Goal: Information Seeking & Learning: Learn about a topic

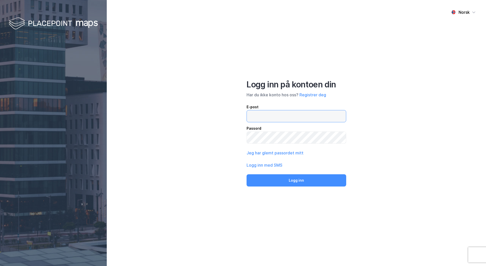
type input "[PERSON_NAME][EMAIL_ADDRESS][DOMAIN_NAME]"
click at [225, 132] on div "Norsk Logg inn på kontoen din Har du ikke konto hos oss? Registrer deg E-post f…" at bounding box center [297, 133] width 380 height 266
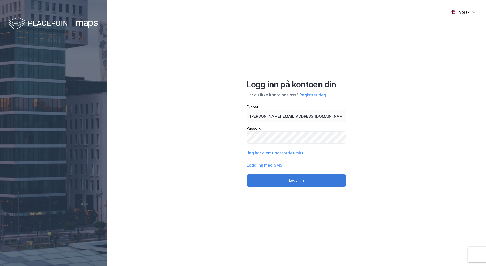
click at [286, 173] on div "Logg inn på kontoen din Har du ikke konto hos oss? Registrer deg E-post fredric…" at bounding box center [297, 132] width 100 height 107
click at [288, 179] on button "Logg inn" at bounding box center [297, 180] width 100 height 12
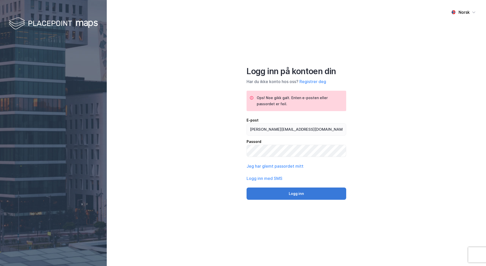
click at [285, 191] on button "Logg inn" at bounding box center [297, 193] width 100 height 12
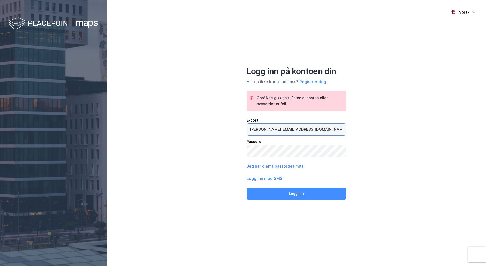
click at [290, 132] on input "[PERSON_NAME][EMAIL_ADDRESS][DOMAIN_NAME]" at bounding box center [296, 129] width 99 height 12
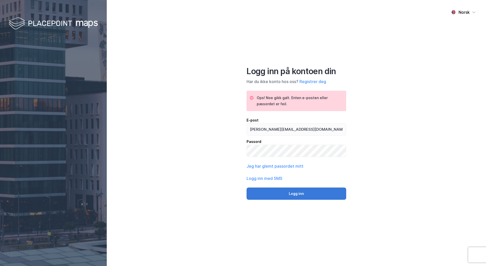
click at [301, 194] on button "Logg inn" at bounding box center [297, 193] width 100 height 12
click at [293, 166] on button "Jeg har glemt passordet mitt" at bounding box center [275, 166] width 57 height 6
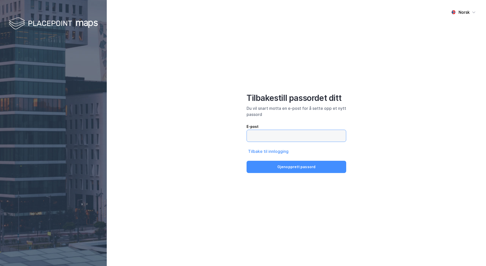
click at [288, 138] on input "email" at bounding box center [296, 136] width 99 height 12
type input "[PERSON_NAME][EMAIL_ADDRESS][DOMAIN_NAME]"
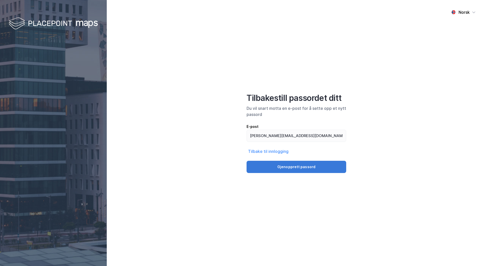
click at [315, 167] on button "Gjenopprett passord" at bounding box center [297, 166] width 100 height 12
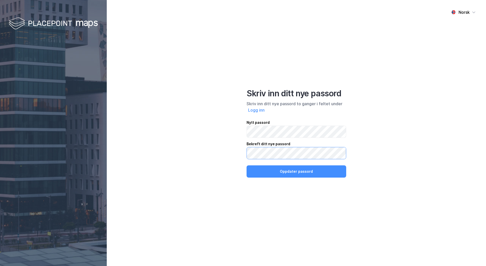
click button "Oppdater passord" at bounding box center [297, 171] width 100 height 12
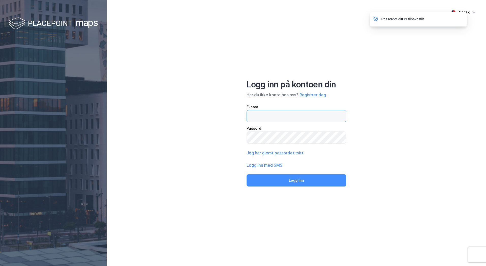
type input "[PERSON_NAME][EMAIL_ADDRESS][DOMAIN_NAME]"
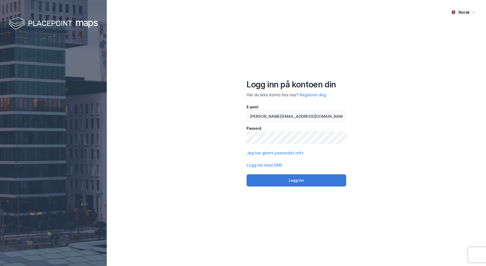
click at [290, 180] on button "Logg inn" at bounding box center [297, 180] width 100 height 12
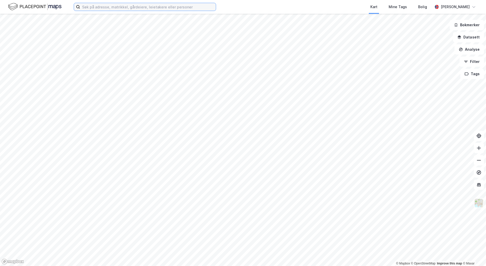
click at [114, 10] on input at bounding box center [148, 7] width 136 height 8
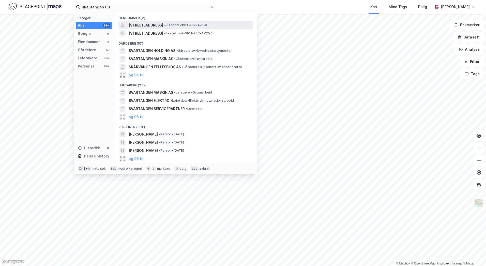
click at [207, 24] on span "• Eiendom • 3911-207-4-0-0" at bounding box center [185, 25] width 43 height 4
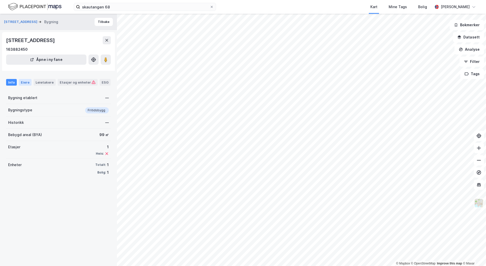
click at [25, 81] on div "Eiere" at bounding box center [25, 82] width 13 height 7
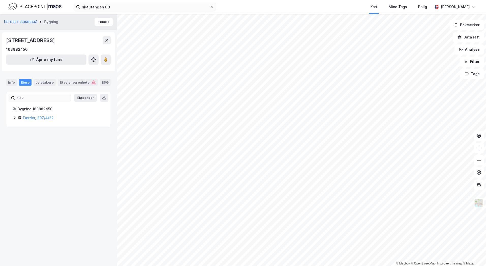
drag, startPoint x: 42, startPoint y: 118, endPoint x: 17, endPoint y: 119, distance: 25.5
click at [19, 119] on icon at bounding box center [19, 117] width 3 height 3
click at [67, 134] on link "[PERSON_NAME] Line" at bounding box center [66, 135] width 37 height 4
click at [14, 118] on icon at bounding box center [14, 117] width 4 height 4
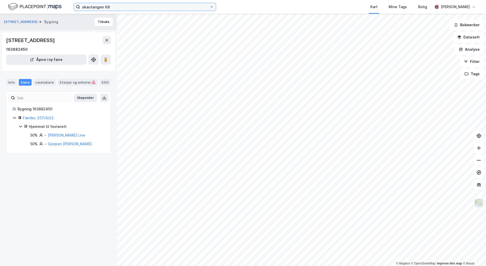
click at [107, 7] on input "skautangen 68" at bounding box center [145, 7] width 130 height 8
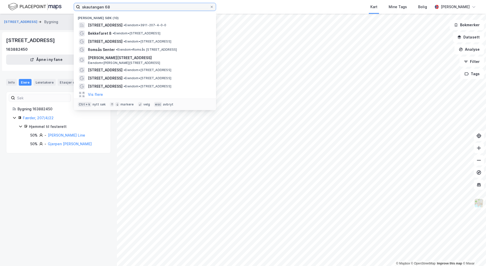
click at [107, 8] on input "skautangen 68" at bounding box center [145, 7] width 130 height 8
click at [105, 7] on input "skautangen 68" at bounding box center [145, 7] width 130 height 8
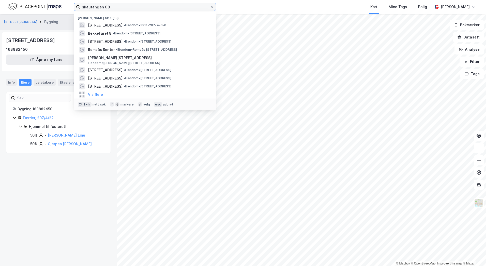
click at [105, 7] on input "skautangen 68" at bounding box center [145, 7] width 130 height 8
type input "fet"
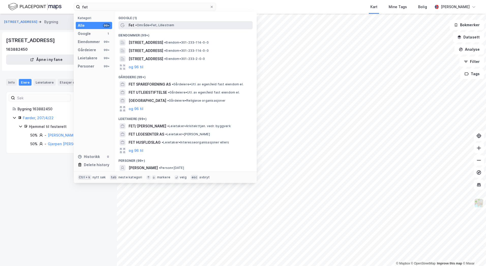
click at [126, 22] on div "Fet • Område • Fet, Lillestrøm" at bounding box center [186, 25] width 134 height 8
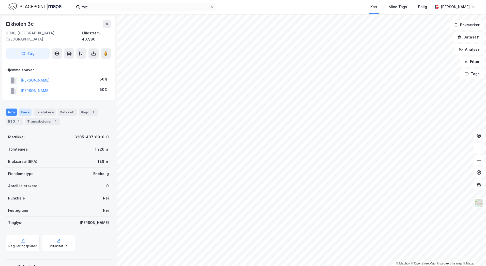
click at [28, 108] on div "Eiere" at bounding box center [25, 111] width 13 height 7
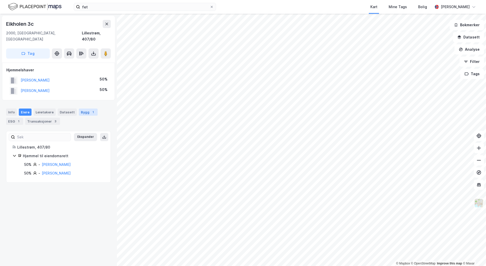
click at [79, 108] on div "Bygg 1" at bounding box center [88, 111] width 19 height 7
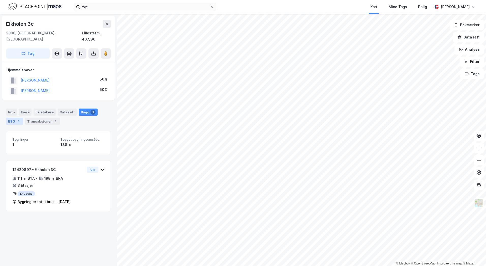
click at [14, 118] on div "ESG 1" at bounding box center [14, 121] width 17 height 7
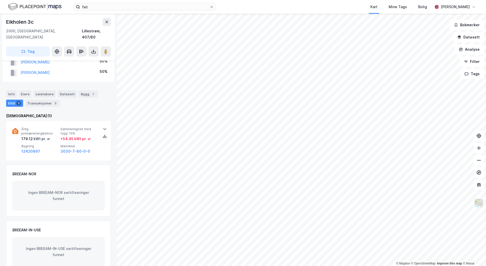
scroll to position [25, 0]
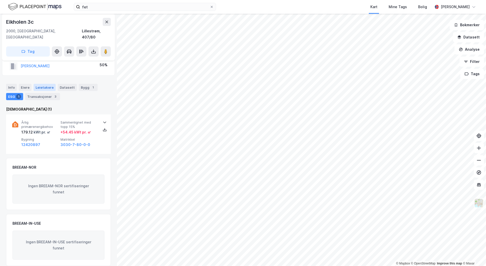
click at [46, 84] on div "Leietakere" at bounding box center [45, 87] width 22 height 7
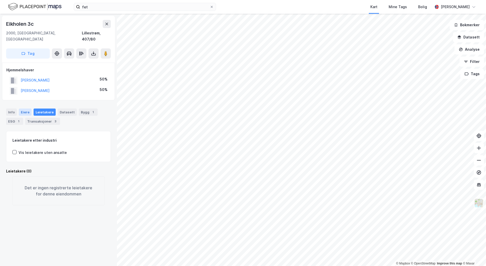
click at [21, 108] on div "Eiere" at bounding box center [25, 111] width 13 height 7
